Goal: Book appointment/travel/reservation

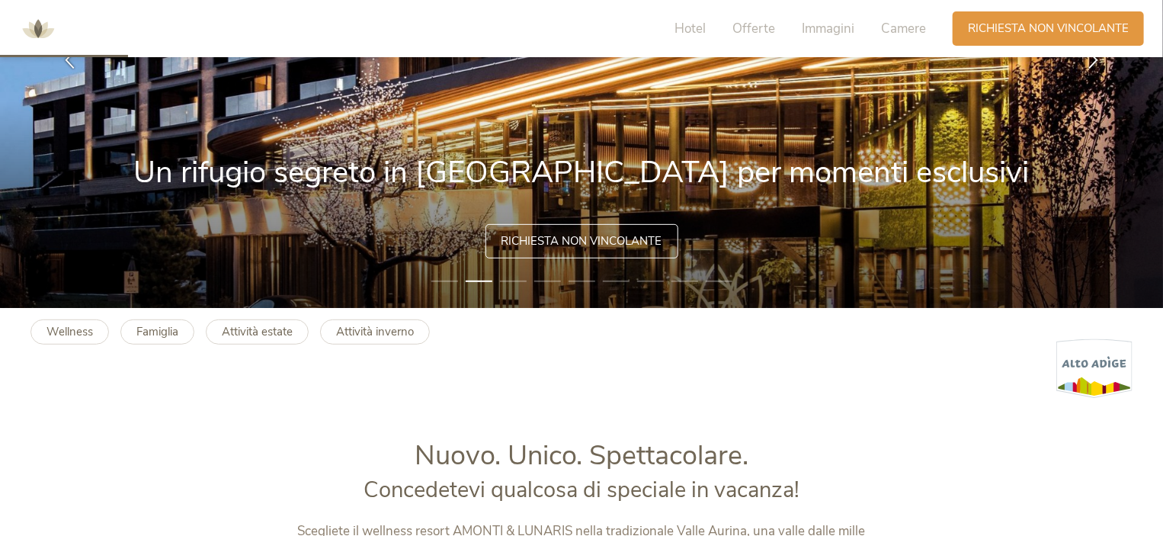
scroll to position [229, 0]
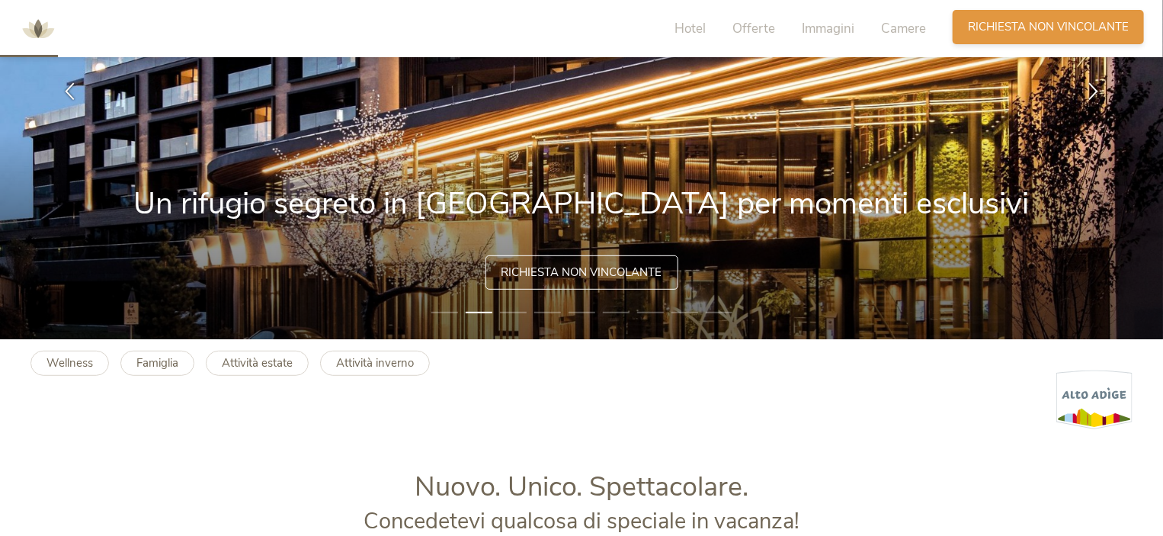
click at [1029, 32] on span "Richiesta non vincolante" at bounding box center [1048, 27] width 161 height 16
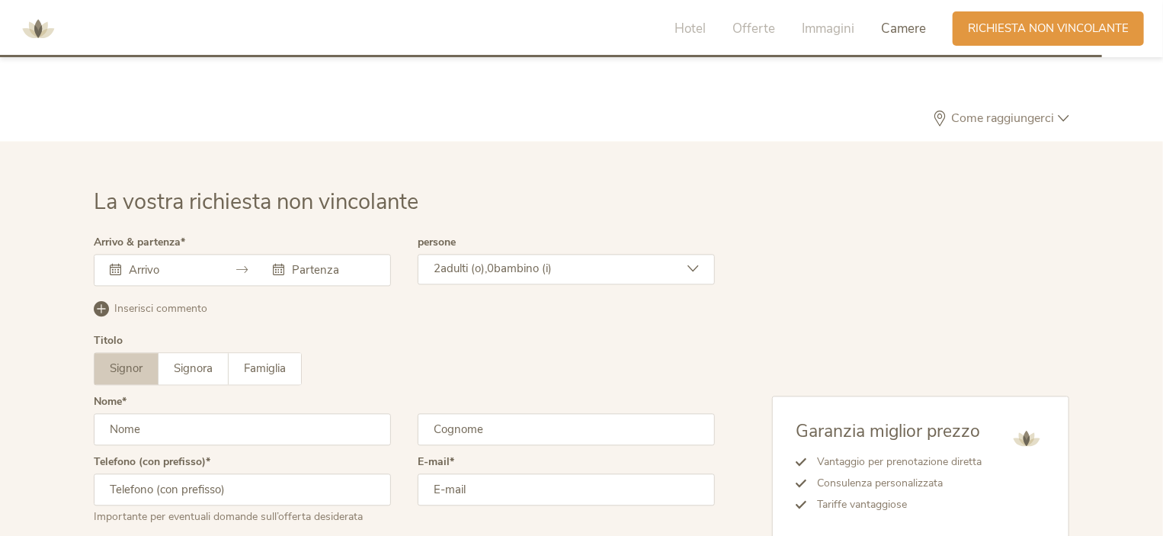
scroll to position [4522, 0]
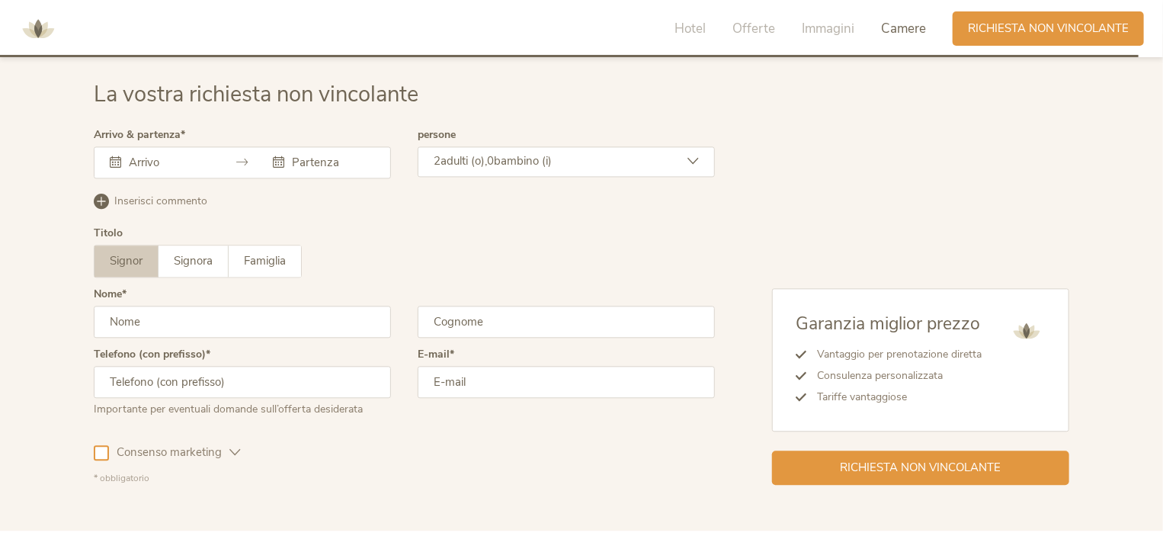
click at [241, 159] on icon at bounding box center [242, 161] width 11 height 11
click at [158, 159] on input "text" at bounding box center [168, 162] width 87 height 15
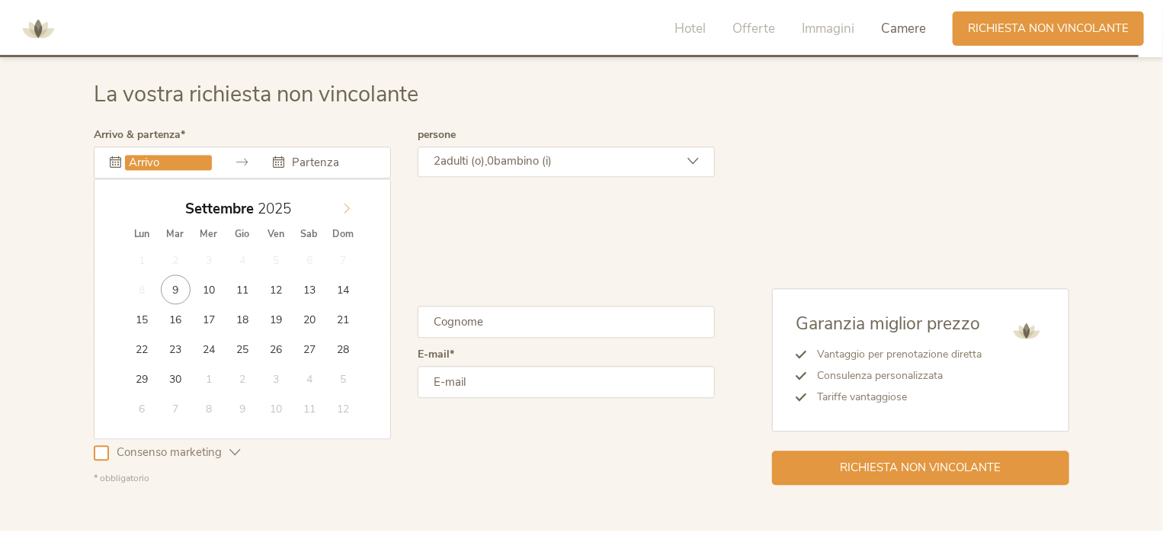
click at [342, 212] on span at bounding box center [347, 204] width 26 height 21
click at [342, 206] on icon at bounding box center [346, 208] width 11 height 11
type input "[DATE]"
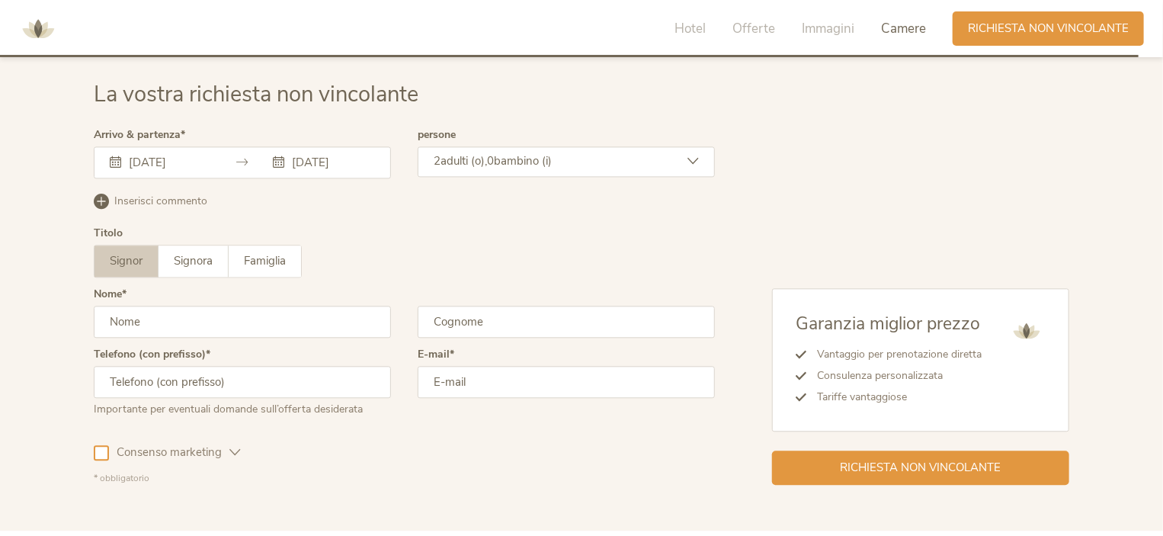
click at [543, 156] on span "bambino (i)" at bounding box center [523, 160] width 58 height 15
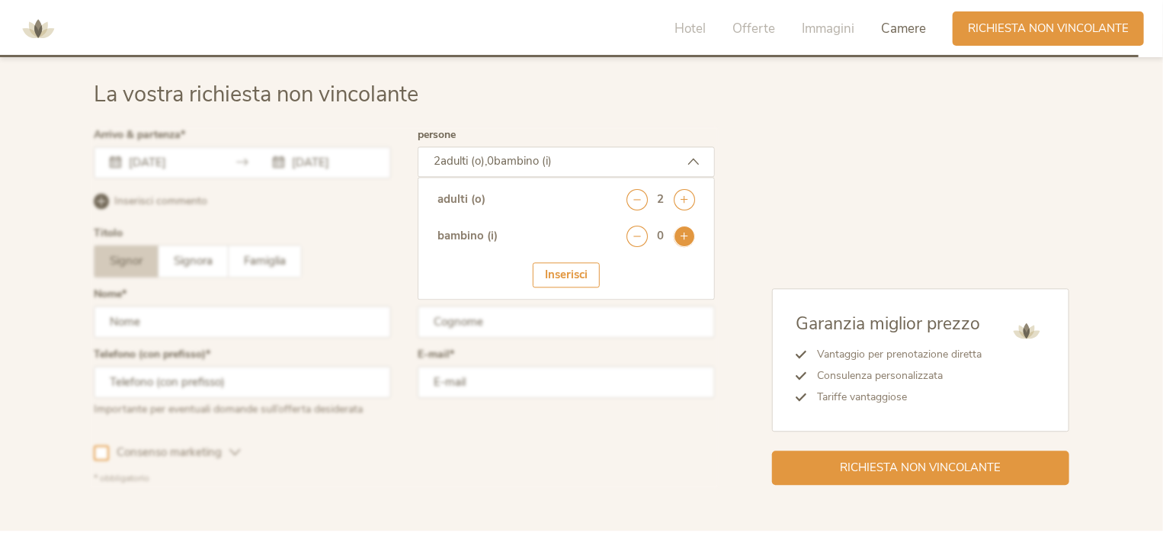
click at [680, 239] on icon at bounding box center [684, 236] width 21 height 21
click at [681, 237] on icon at bounding box center [684, 236] width 21 height 21
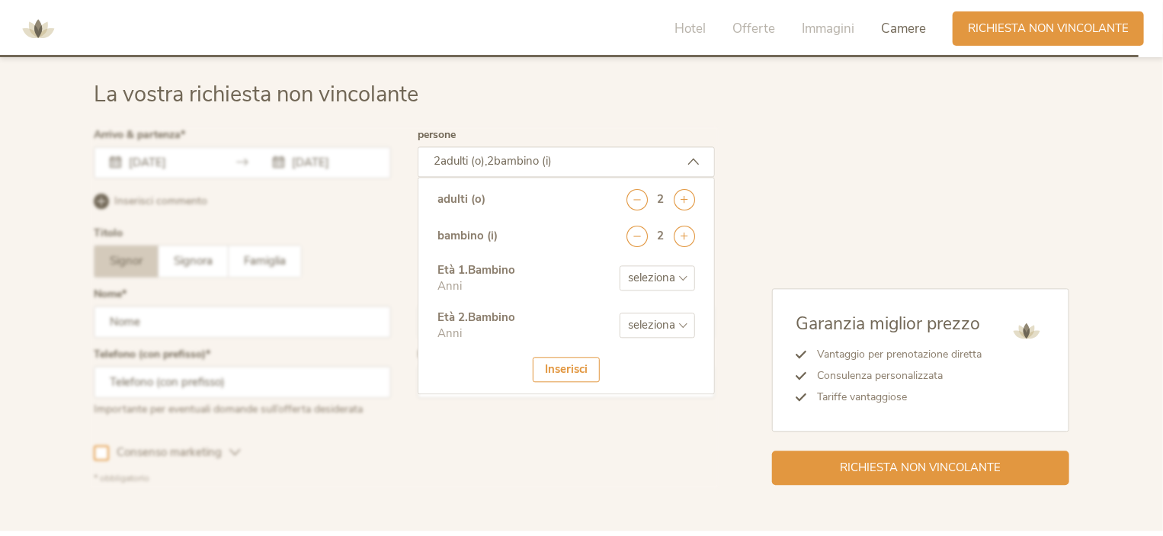
click at [662, 270] on select "seleziona 0 1 2 3 4 5 6 7 8 9 10 11 12 13 14 15 16 17" at bounding box center [656, 277] width 75 height 25
select select "10"
click at [619, 265] on select "seleziona 0 1 2 3 4 5 6 7 8 9 10 11 12 13 14 15 16 17" at bounding box center [656, 277] width 75 height 25
click at [671, 323] on select "seleziona 0 1 2 3 4 5 6 7 8 9 10 11 12 13 14 15 16 17" at bounding box center [656, 324] width 75 height 25
select select "12"
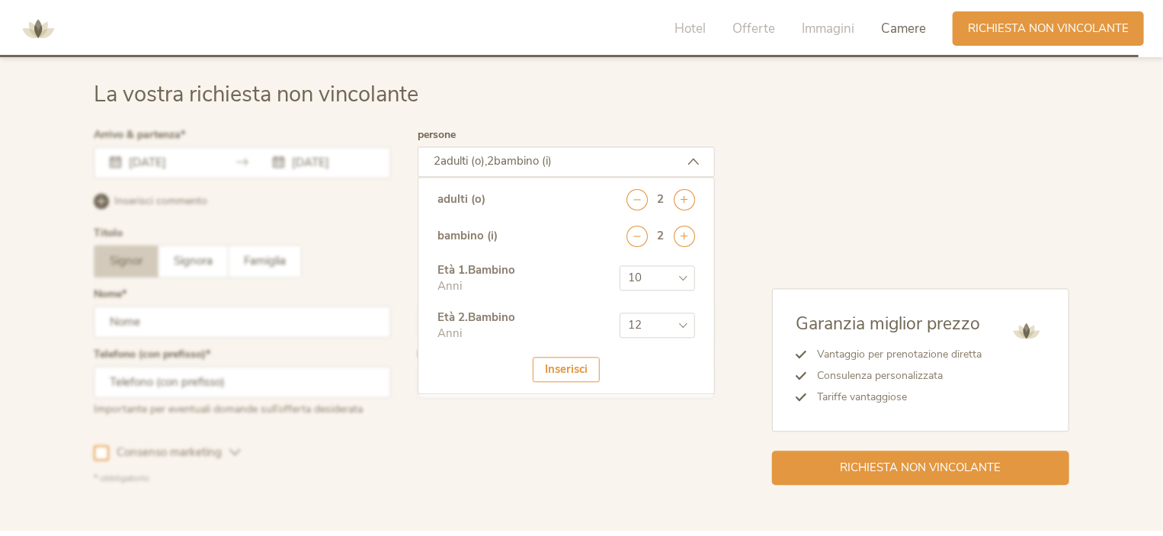
click at [619, 312] on select "seleziona 0 1 2 3 4 5 6 7 8 9 10 11 12 13 14 15 16 17" at bounding box center [656, 324] width 75 height 25
click at [559, 369] on div "Inserisci" at bounding box center [566, 369] width 67 height 25
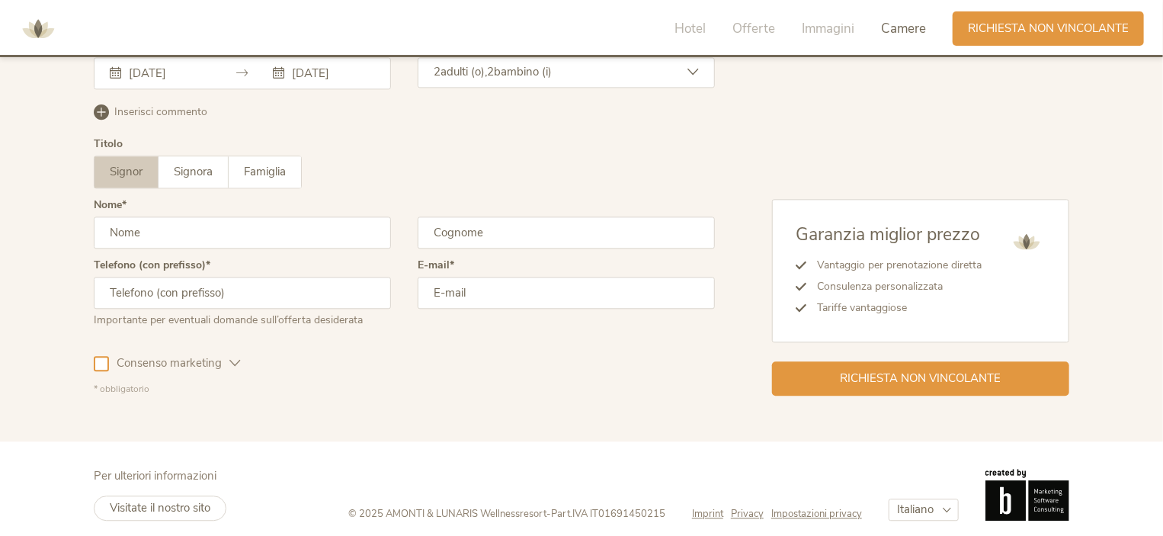
scroll to position [4620, 0]
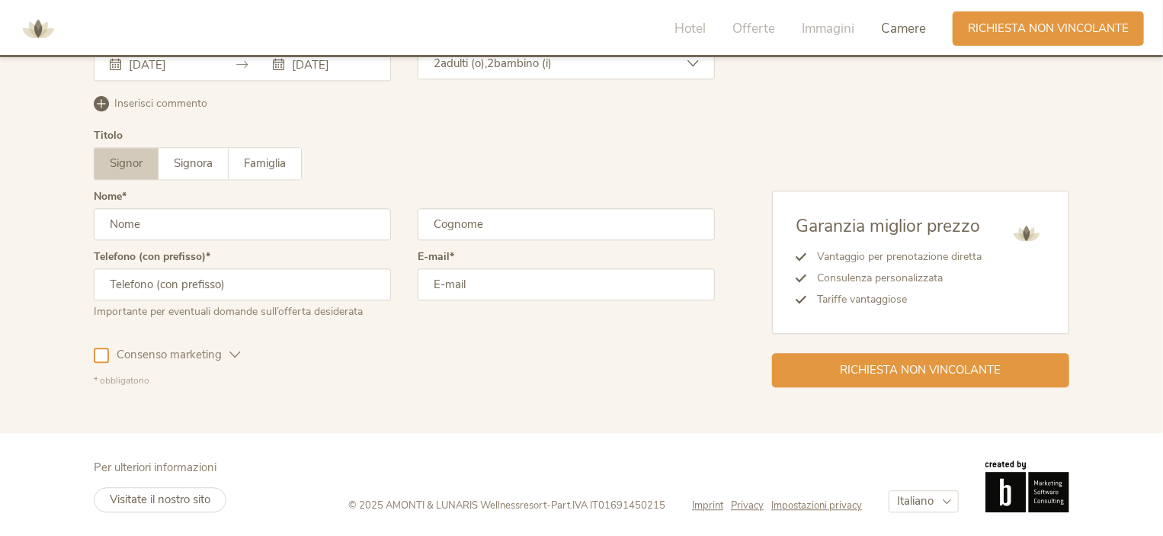
click at [212, 220] on input "text" at bounding box center [242, 224] width 297 height 32
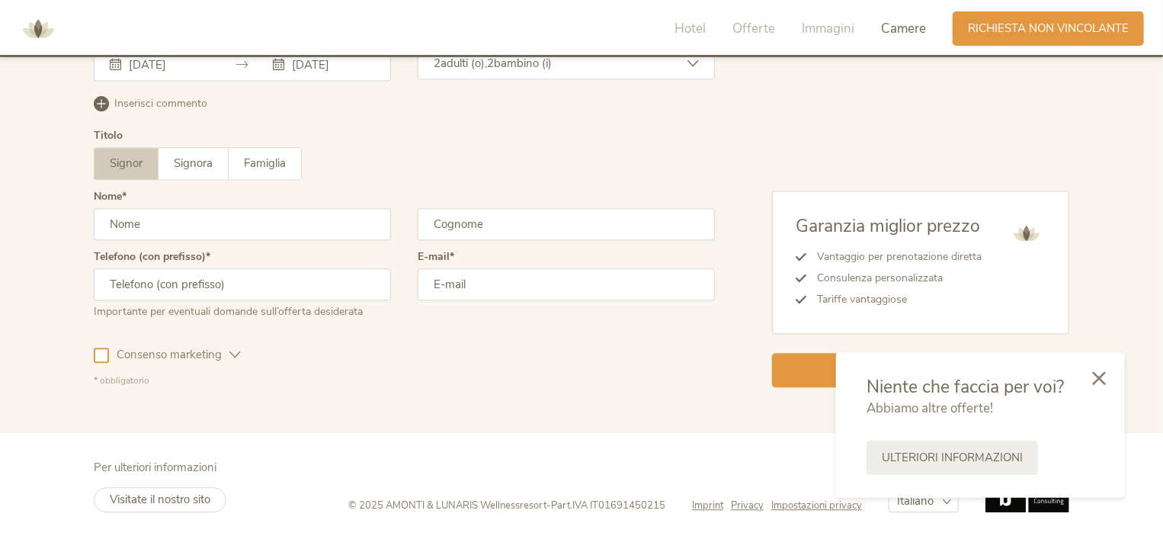
type input "FEDERICA"
type input "FRIZZA"
type input "0306821441"
type input "[EMAIL_ADDRESS][DOMAIN_NAME]"
drag, startPoint x: 191, startPoint y: 292, endPoint x: 70, endPoint y: 264, distance: 124.4
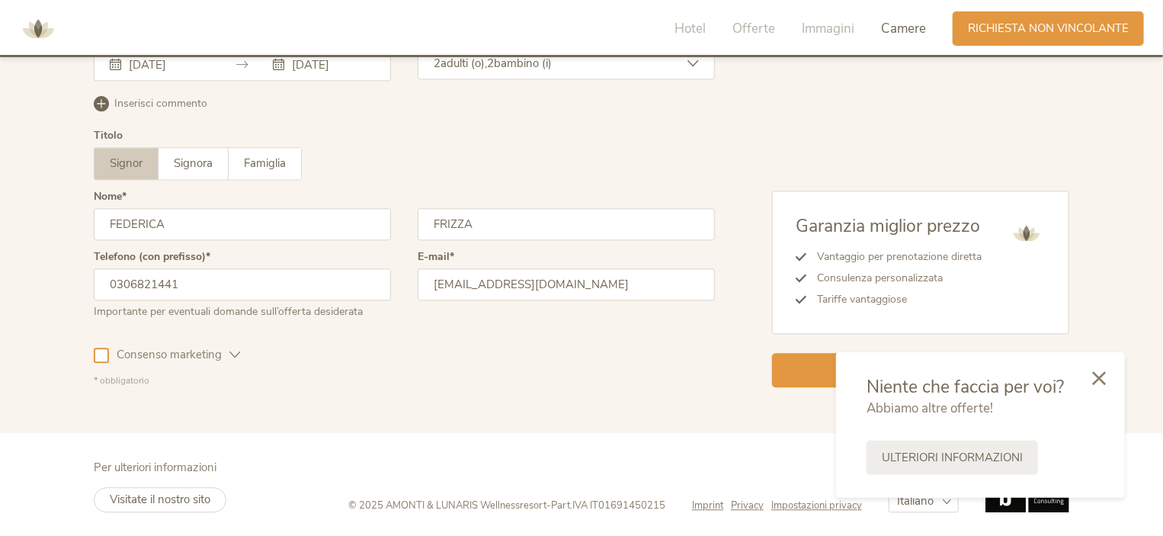
click at [65, 286] on div "La vostra richiesta non vincolante Arrivo & partenza [DATE] [DATE] [DATE] Lun M…" at bounding box center [581, 184] width 1163 height 497
type input "3407895554"
click at [394, 376] on div "* obbligatorio" at bounding box center [404, 380] width 621 height 13
click at [102, 350] on div at bounding box center [101, 354] width 15 height 15
click at [1096, 379] on icon at bounding box center [1099, 377] width 14 height 14
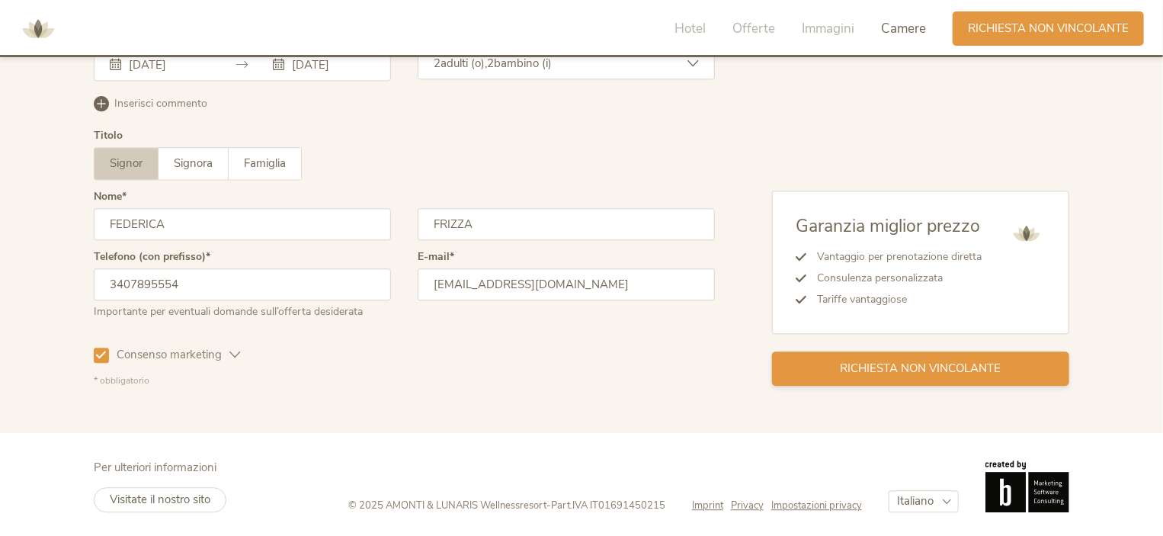
click at [957, 367] on span "Richiesta non vincolante" at bounding box center [920, 368] width 161 height 16
